Goal: Navigation & Orientation: Find specific page/section

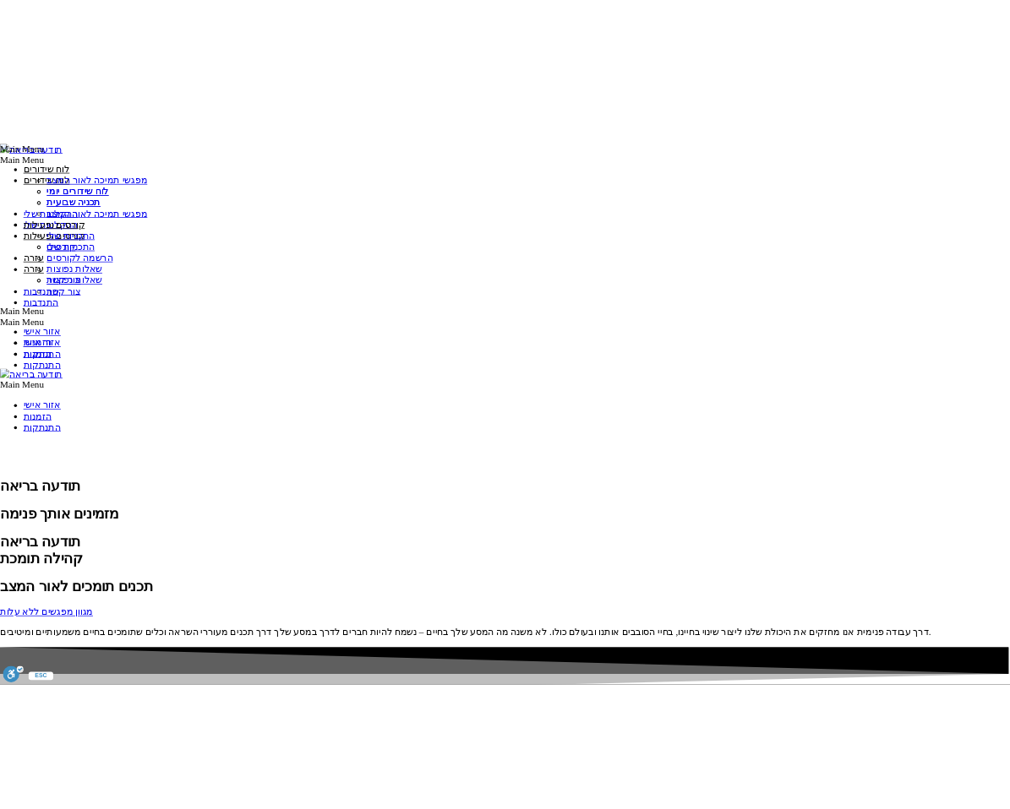
scroll to position [1761, 0]
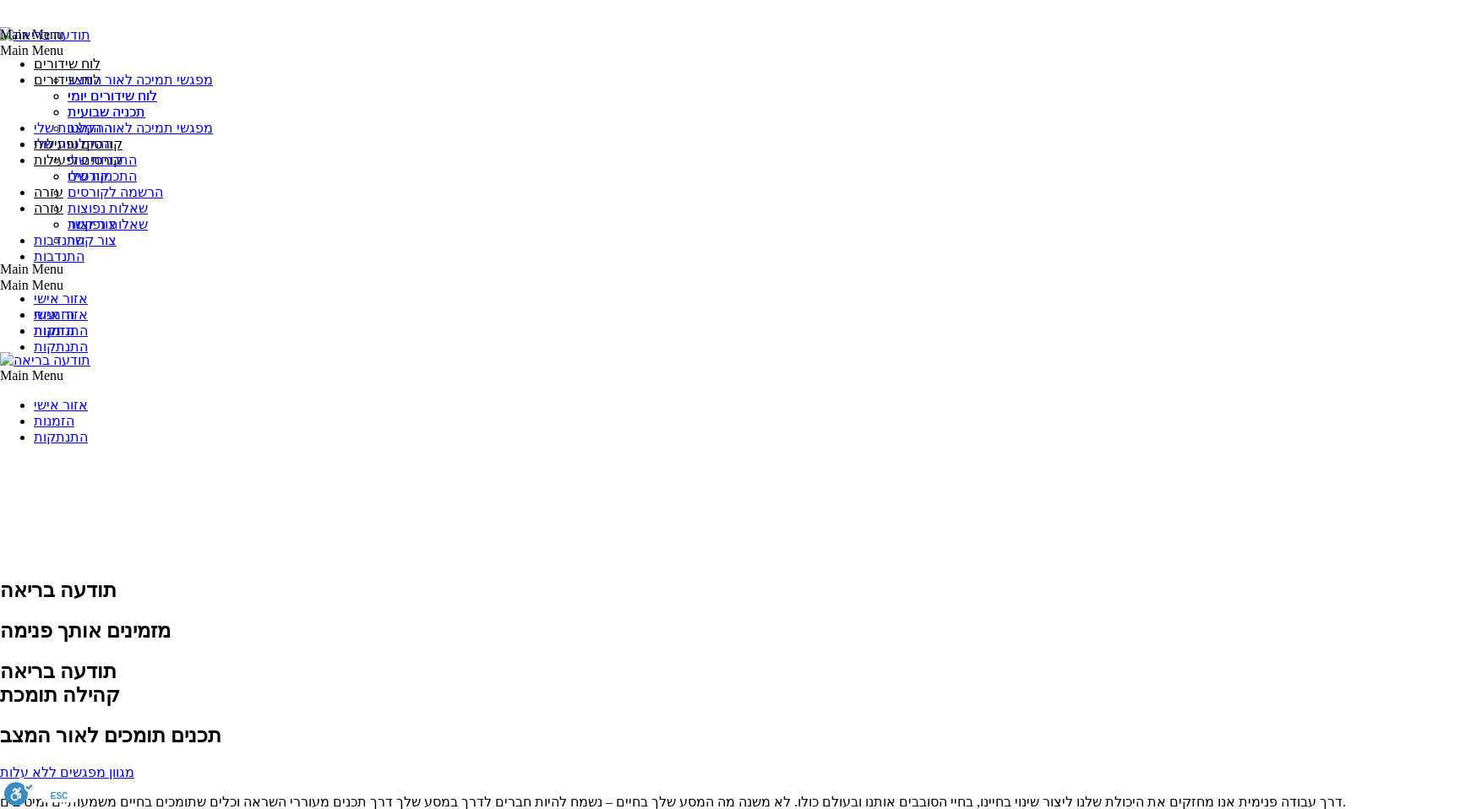
scroll to position [1761, 0]
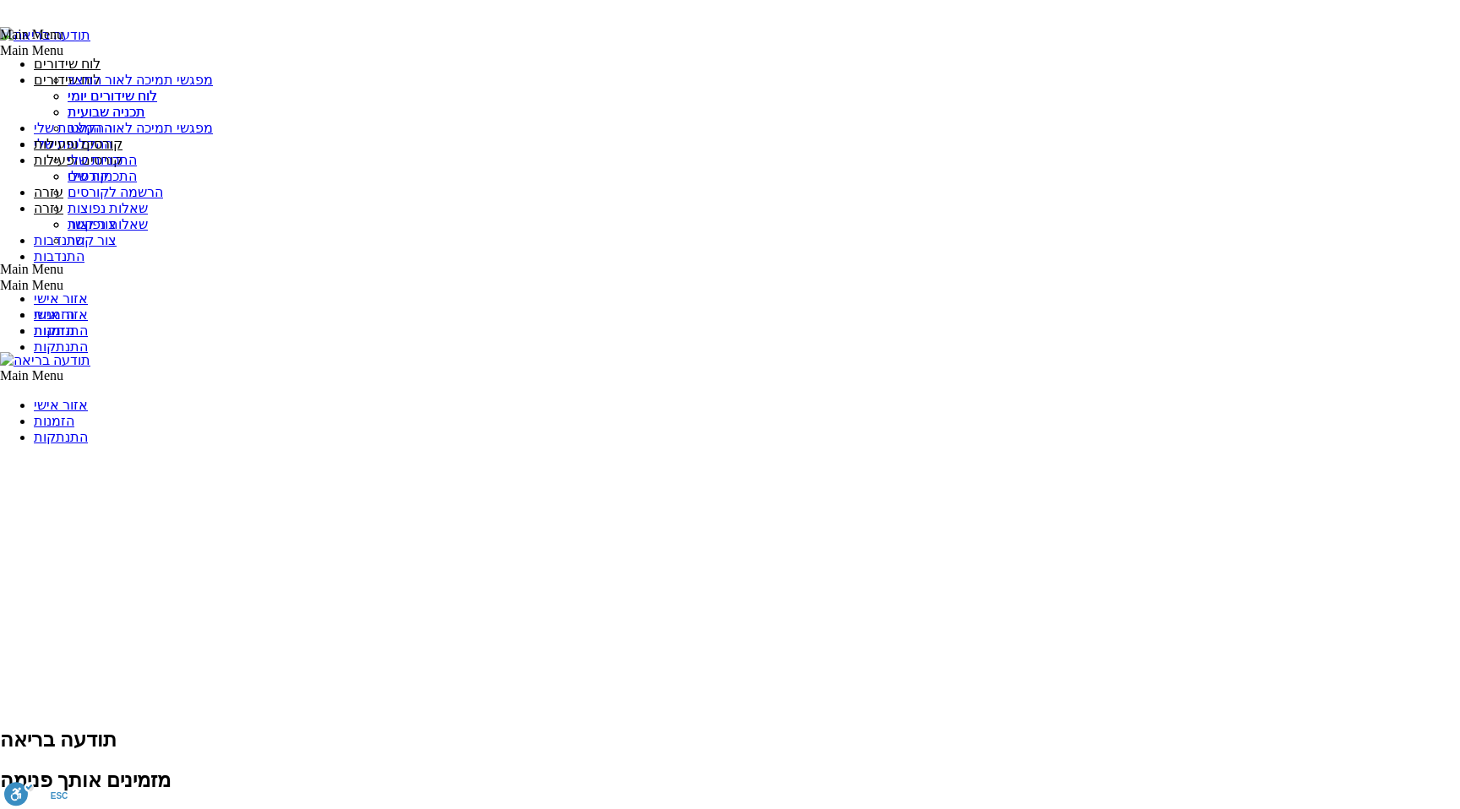
scroll to position [1723, 0]
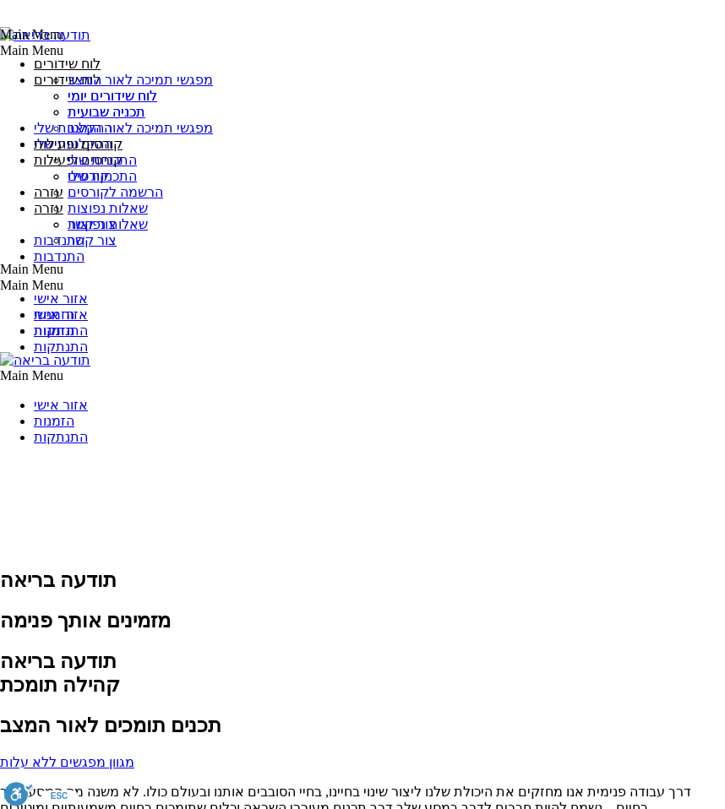
scroll to position [1763, 0]
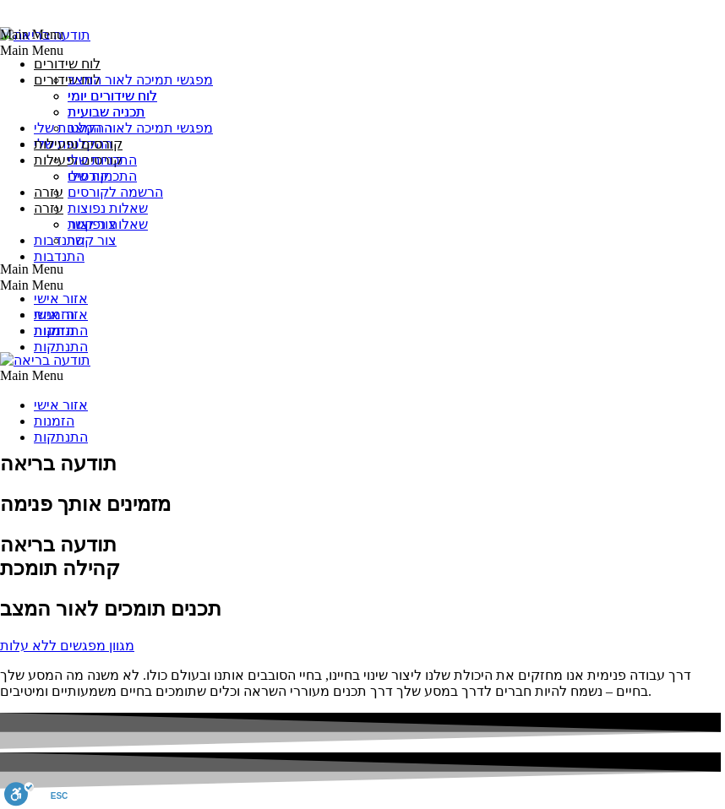
scroll to position [1928, 0]
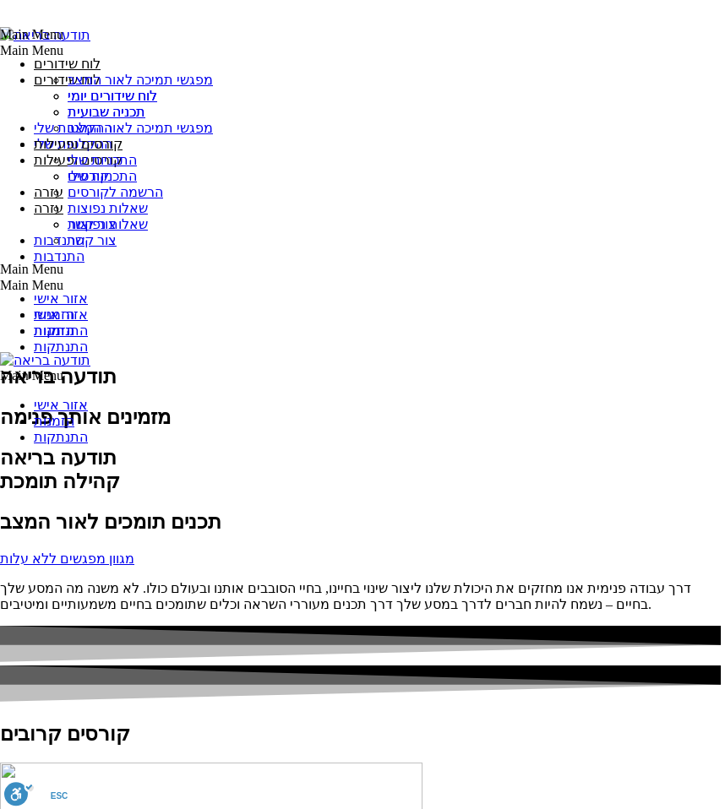
scroll to position [1928, 0]
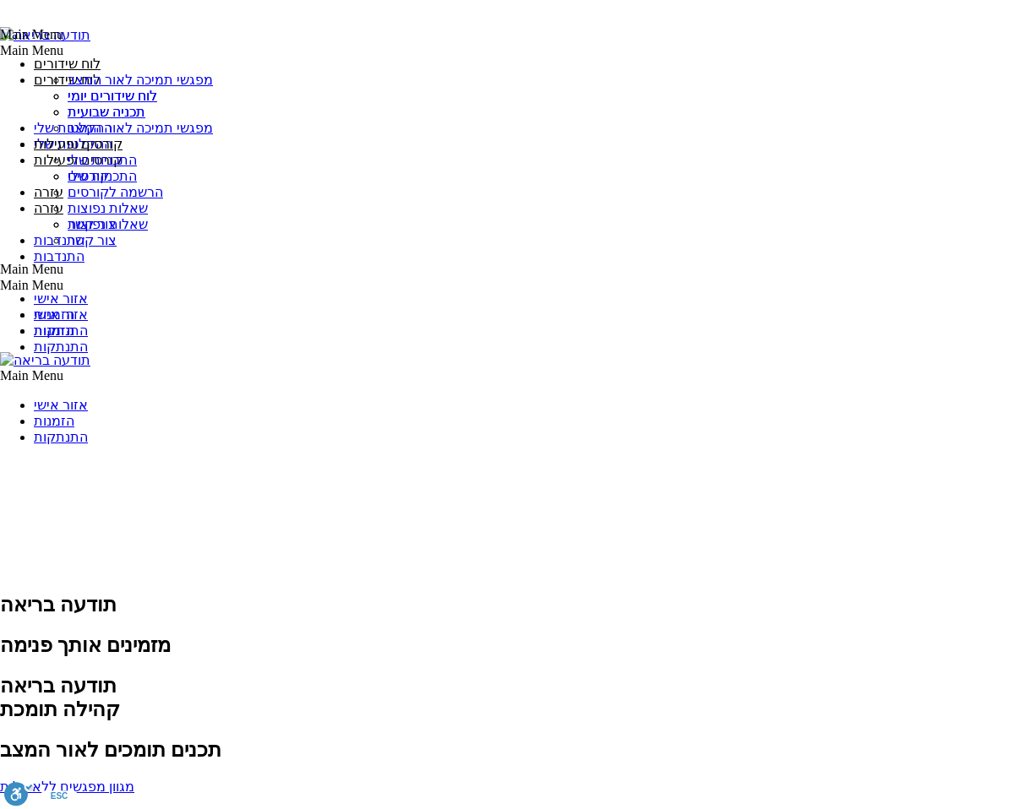
scroll to position [1723, 0]
